Goal: Task Accomplishment & Management: Manage account settings

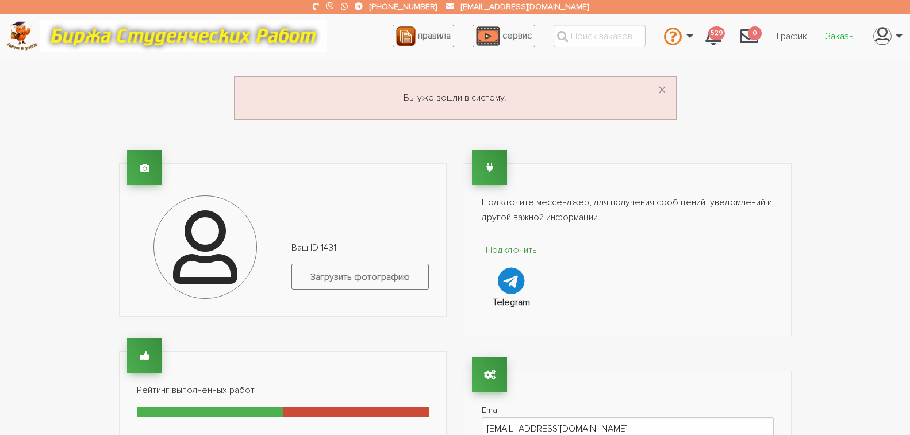
click at [845, 39] on link "Заказы" at bounding box center [841, 36] width 48 height 22
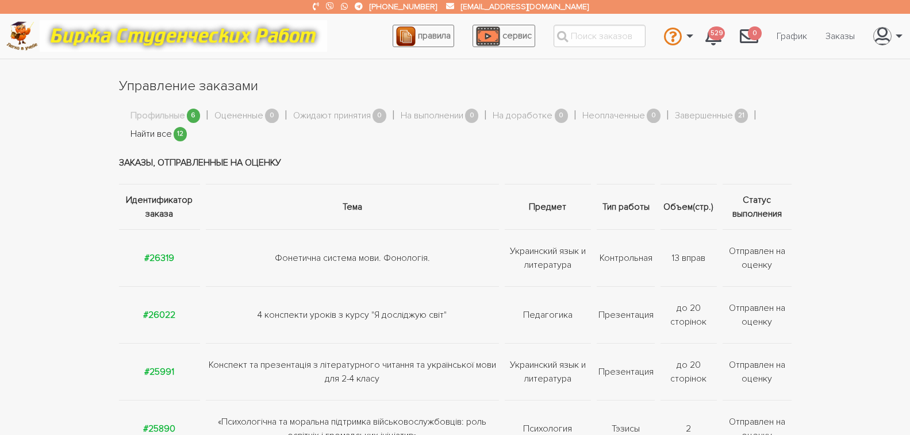
click at [160, 136] on link "Найти все" at bounding box center [151, 134] width 41 height 15
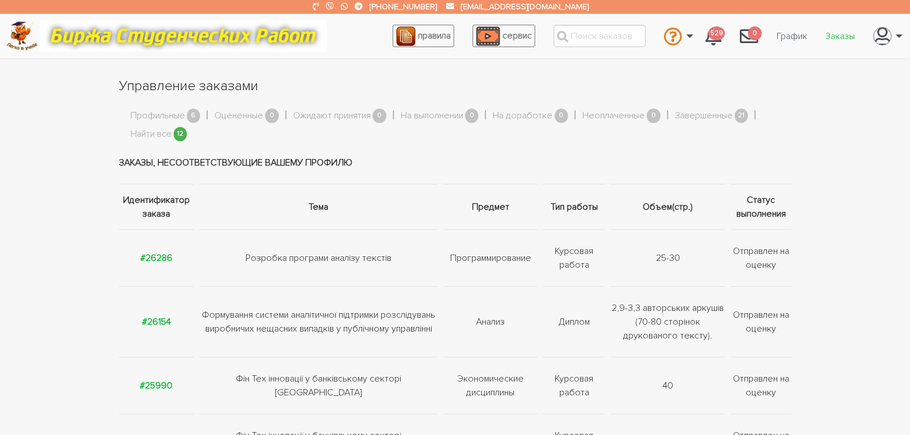
click at [838, 38] on link "Заказы" at bounding box center [841, 36] width 48 height 22
